Goal: Transaction & Acquisition: Purchase product/service

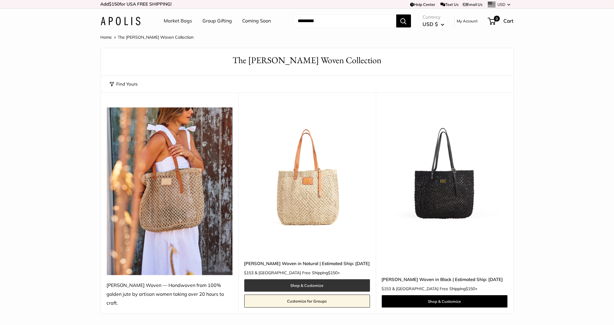
click at [294, 279] on link "Shop & Customize" at bounding box center [307, 285] width 126 height 12
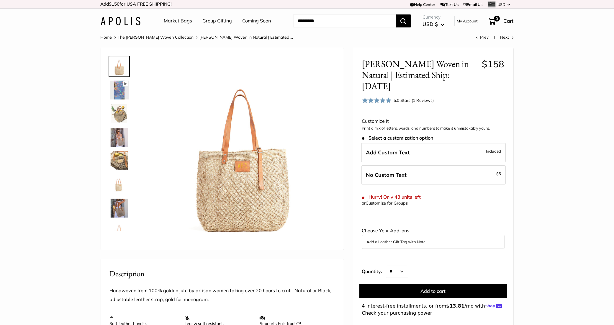
click at [120, 114] on img at bounding box center [119, 113] width 19 height 19
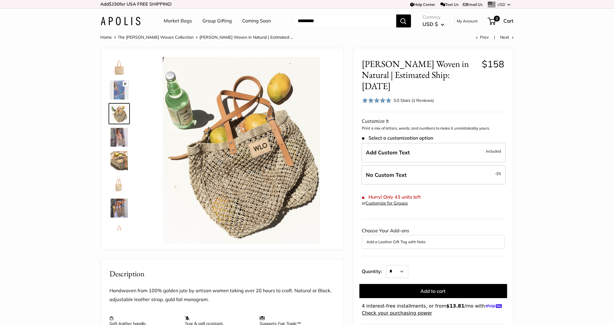
click at [121, 141] on img at bounding box center [119, 137] width 19 height 19
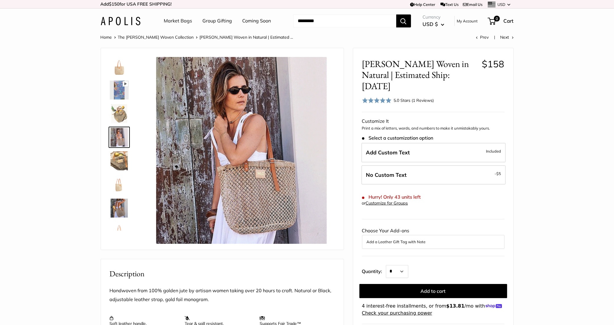
click at [117, 162] on img at bounding box center [119, 160] width 19 height 19
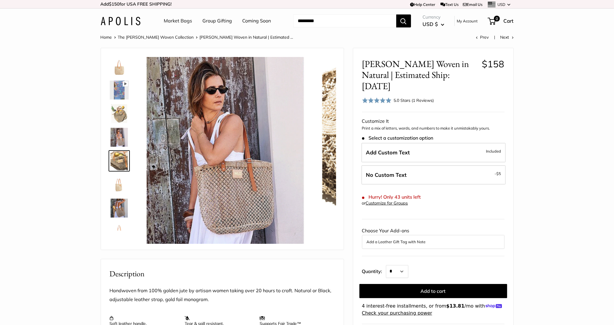
scroll to position [18, 0]
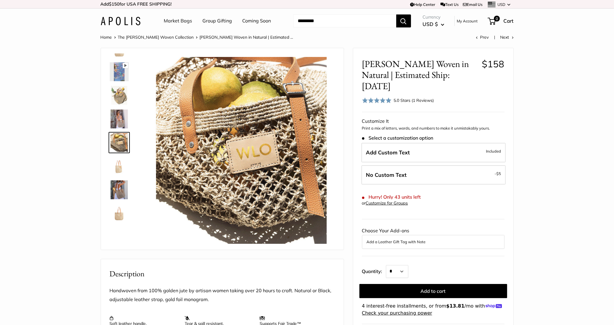
click at [119, 168] on img at bounding box center [119, 166] width 19 height 19
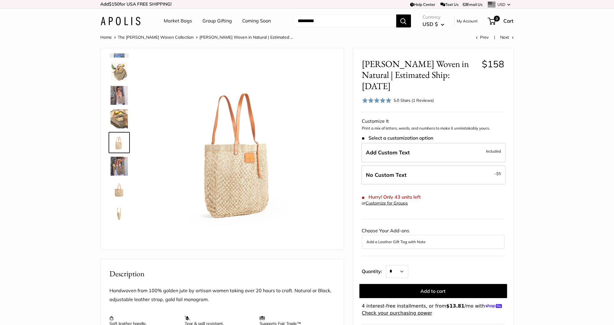
click at [117, 172] on img at bounding box center [119, 166] width 19 height 19
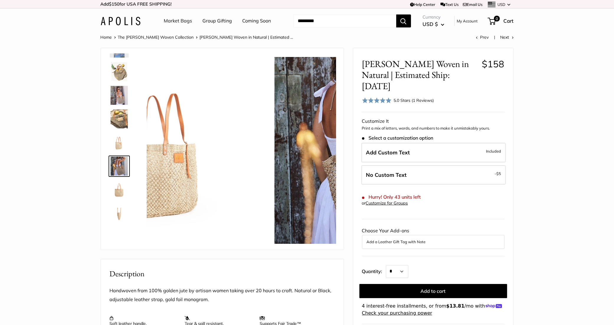
scroll to position [66, 0]
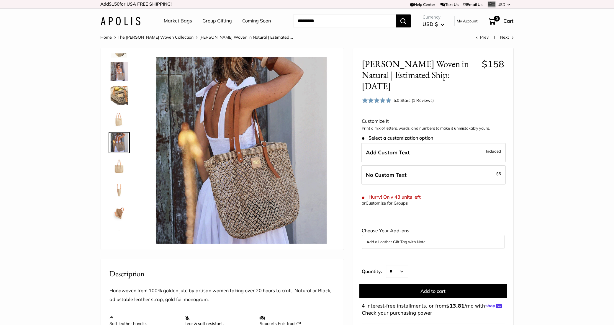
click at [120, 214] on img at bounding box center [119, 213] width 19 height 19
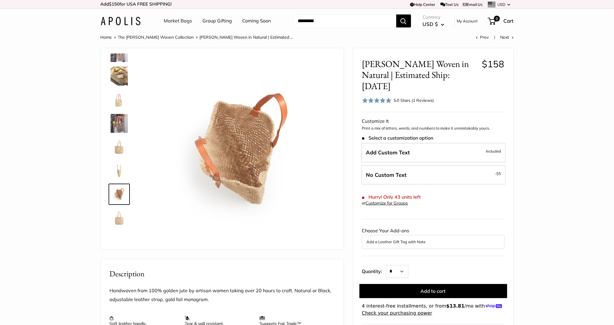
click at [118, 171] on img at bounding box center [119, 170] width 19 height 19
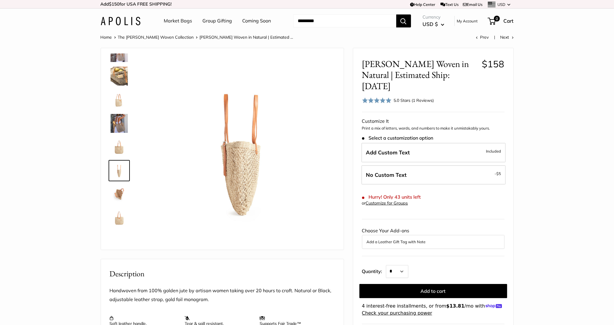
click at [212, 22] on link "Group Gifting" at bounding box center [218, 21] width 30 height 9
click at [556, 225] on section "Home The Mercado Woven Collection Mercado Woven in Natural | Estimated ... Prev…" at bounding box center [307, 263] width 614 height 460
click at [442, 143] on label "Add Custom Text Included" at bounding box center [434, 152] width 144 height 19
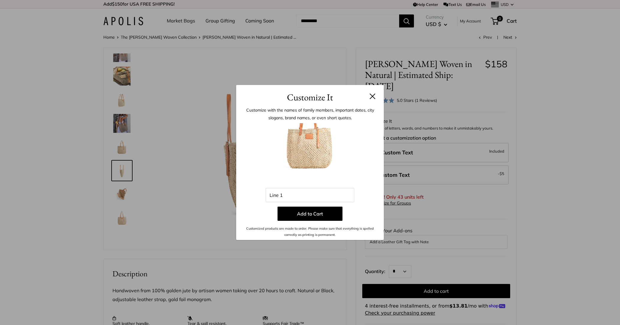
click at [372, 95] on button at bounding box center [373, 96] width 6 height 6
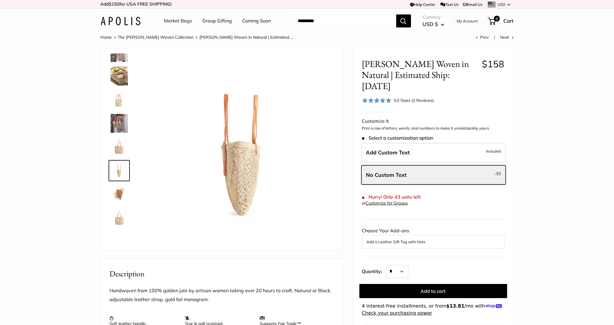
click at [114, 77] on img at bounding box center [119, 76] width 19 height 19
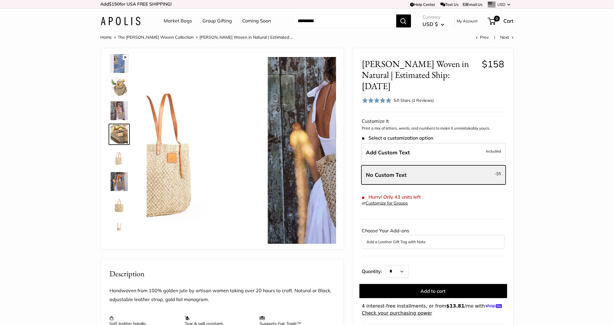
scroll to position [18, 0]
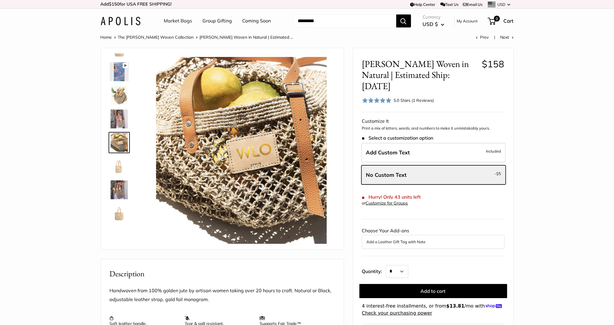
click at [118, 97] on img at bounding box center [119, 95] width 19 height 19
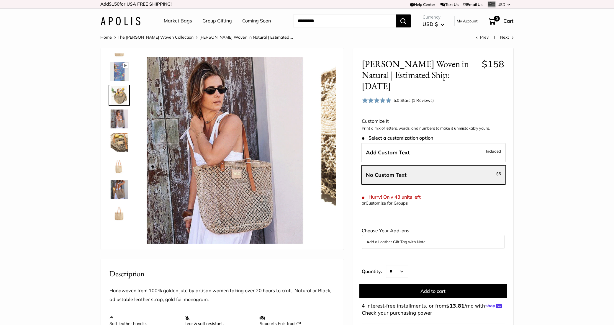
scroll to position [0, 0]
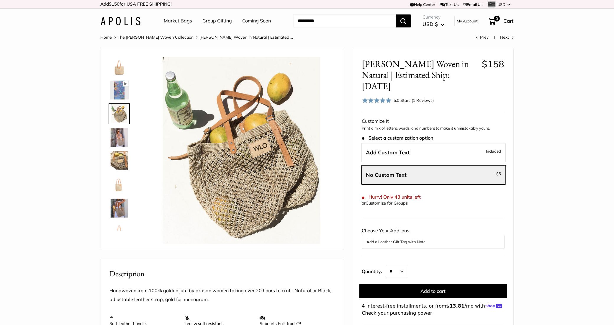
click at [117, 134] on img at bounding box center [119, 137] width 19 height 19
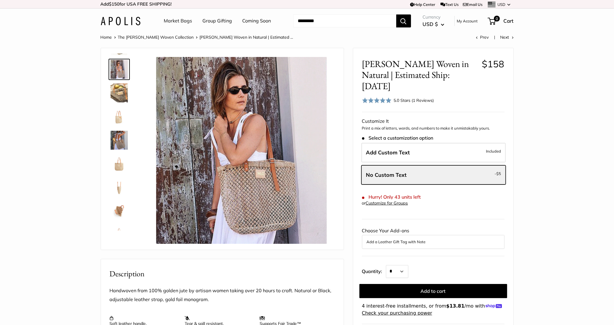
scroll to position [74, 0]
click at [115, 132] on img at bounding box center [119, 134] width 19 height 19
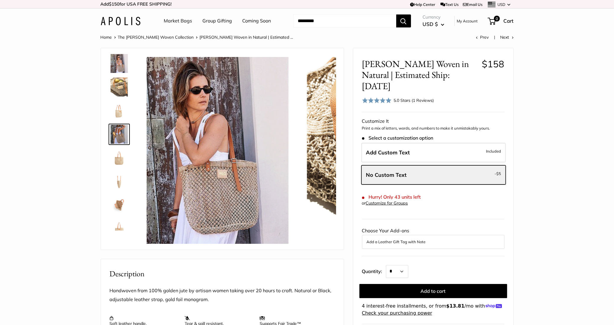
scroll to position [66, 0]
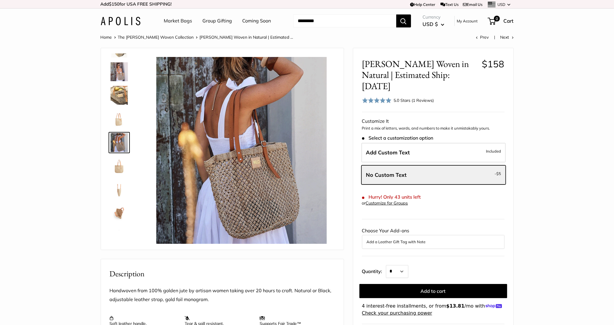
click at [119, 212] on img at bounding box center [119, 213] width 19 height 19
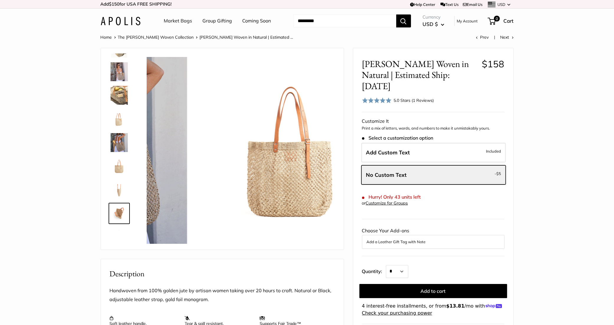
scroll to position [85, 0]
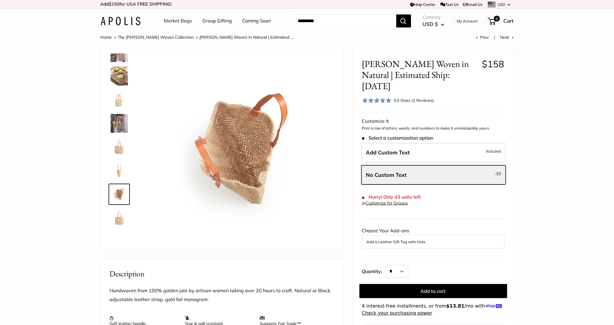
click at [115, 217] on img at bounding box center [119, 217] width 19 height 19
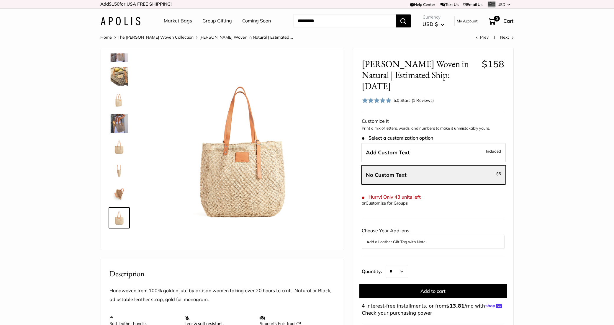
click at [563, 138] on section "Home The Mercado Woven Collection Mercado Woven in Natural | Estimated ... Prev…" at bounding box center [307, 263] width 614 height 460
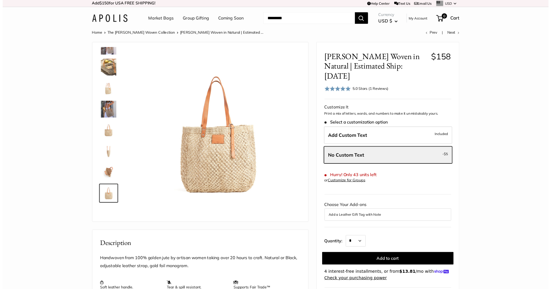
scroll to position [0, 0]
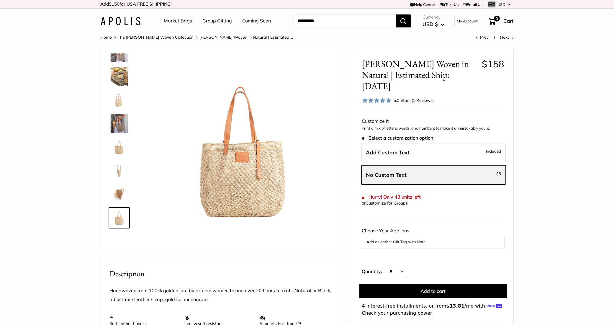
click at [463, 165] on label "No Custom Text - $5" at bounding box center [434, 174] width 144 height 19
click at [396, 149] on span "Add Custom Text" at bounding box center [388, 152] width 44 height 7
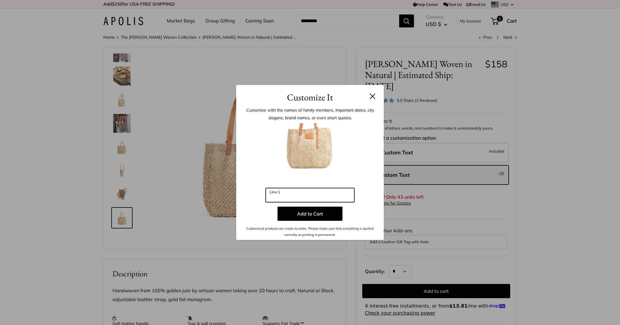
click at [293, 193] on input "Line 1" at bounding box center [310, 195] width 89 height 14
click at [275, 198] on input "***" at bounding box center [310, 195] width 89 height 14
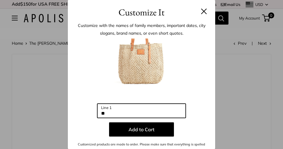
scroll to position [0, 16]
type input "**"
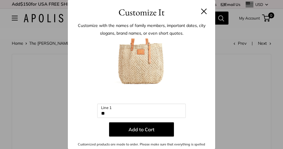
click at [171, 80] on img at bounding box center [141, 70] width 65 height 65
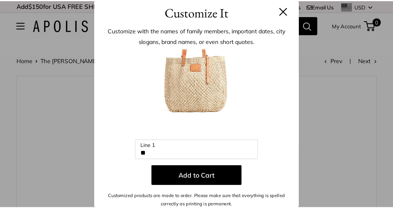
scroll to position [6, 0]
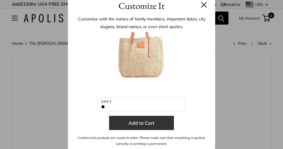
click at [140, 124] on button "Add to Cart" at bounding box center [141, 122] width 65 height 14
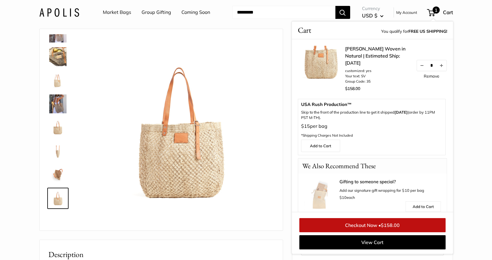
scroll to position [30, 0]
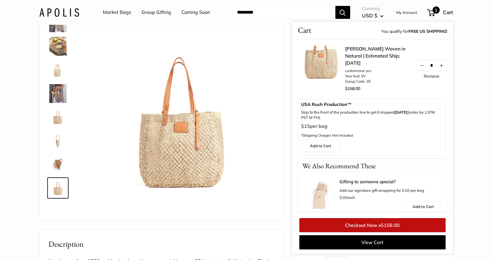
click at [385, 227] on span "$158.00" at bounding box center [390, 225] width 19 height 6
